Goal: Task Accomplishment & Management: Manage account settings

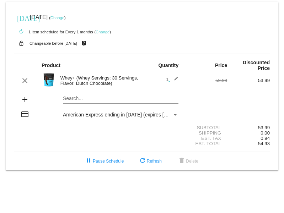
click at [64, 18] on link "Change" at bounding box center [57, 18] width 14 height 4
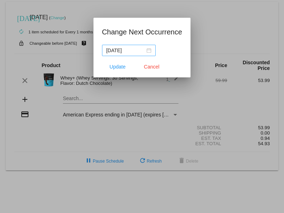
click at [148, 50] on div "[DATE]" at bounding box center [128, 51] width 45 height 8
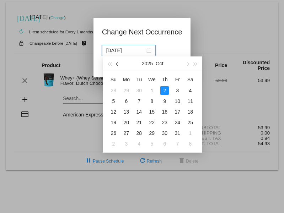
click at [117, 64] on span "button" at bounding box center [118, 65] width 4 height 4
click at [111, 113] on div "14" at bounding box center [113, 112] width 9 height 9
type input "[DATE]"
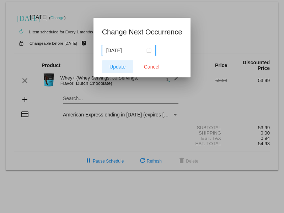
click at [122, 68] on span "Update" at bounding box center [117, 67] width 16 height 6
